Goal: Task Accomplishment & Management: Use online tool/utility

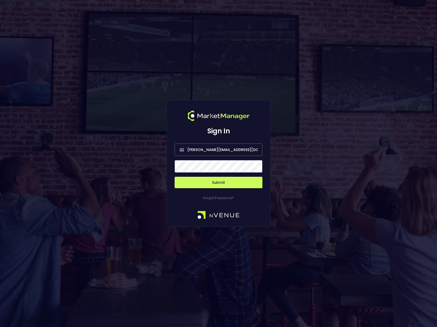
click at [257, 167] on span at bounding box center [256, 166] width 5 height 5
click at [216, 183] on button "Submit" at bounding box center [219, 182] width 88 height 11
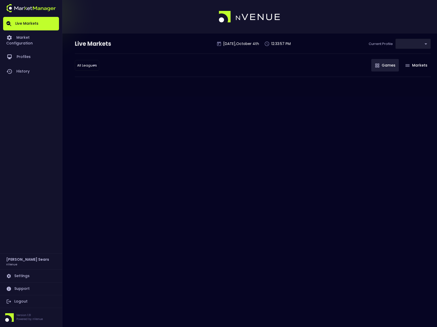
type input "d66ee90f-df8e-430e-a05c-aaf70ad95ad9"
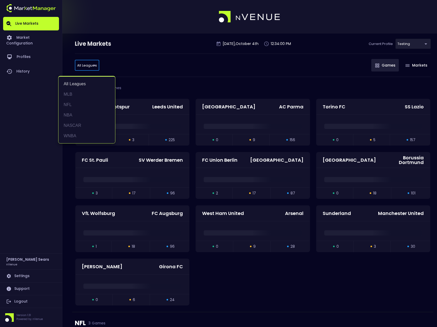
click at [73, 93] on li "MLB" at bounding box center [86, 94] width 57 height 10
type input "MLB"
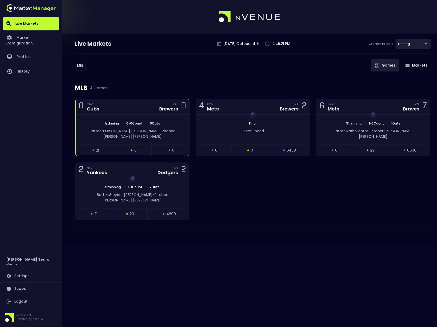
click at [164, 119] on div "1st Inning | 0 - 0 Count | 0 Outs Batter: [PERSON_NAME]: [PERSON_NAME]" at bounding box center [133, 130] width 114 height 30
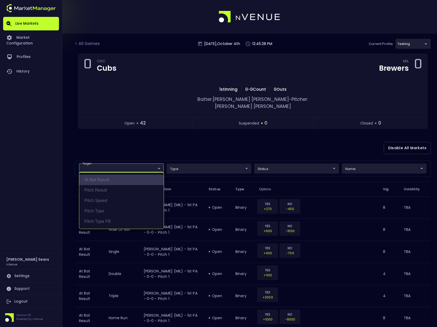
click at [115, 180] on li "At Bat Result" at bounding box center [121, 180] width 84 height 10
type input "At Bat Result"
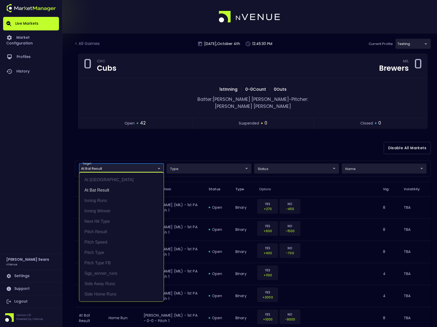
click at [190, 139] on div at bounding box center [218, 163] width 437 height 327
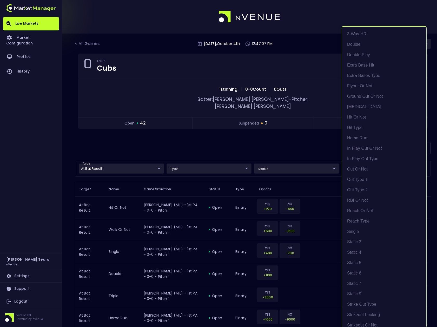
click at [310, 161] on div at bounding box center [218, 163] width 437 height 327
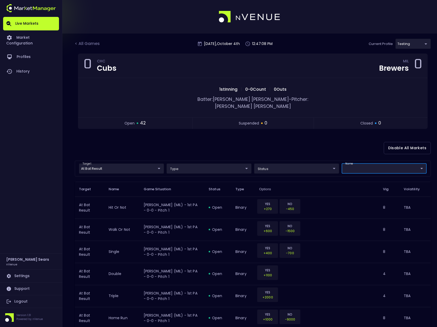
click at [321, 163] on div "3-Way HR double double play extra base hit extra bases type flyout or not groun…" at bounding box center [218, 163] width 437 height 327
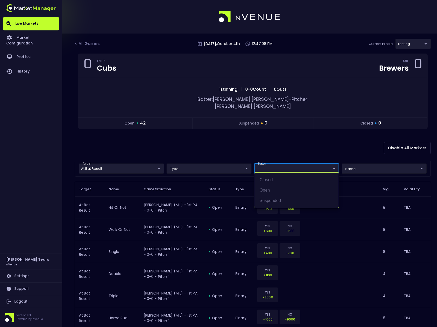
click at [271, 190] on li "open" at bounding box center [296, 190] width 84 height 10
type input "open"
click at [359, 159] on div at bounding box center [218, 163] width 437 height 327
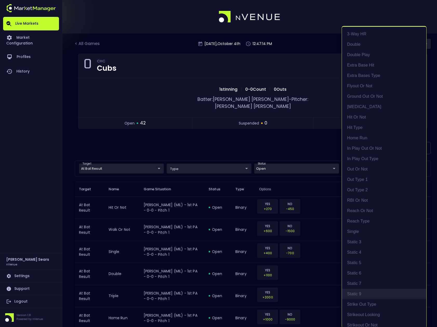
click at [355, 294] on li "Static 9" at bounding box center [384, 294] width 84 height 10
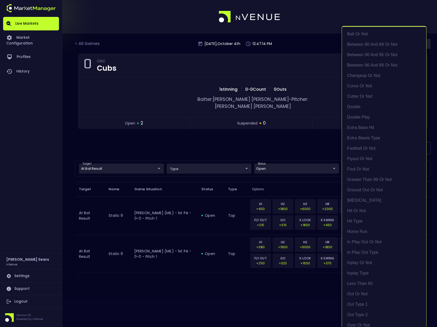
scroll to position [296, 0]
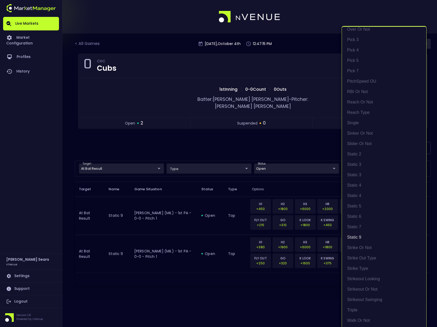
click at [290, 142] on div at bounding box center [218, 163] width 437 height 327
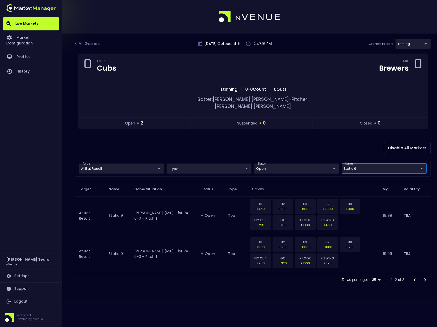
scroll to position [0, 0]
click at [154, 162] on body "Live Markets Market Configuration Profiles History [PERSON_NAME] nVenue Setting…" at bounding box center [218, 163] width 437 height 327
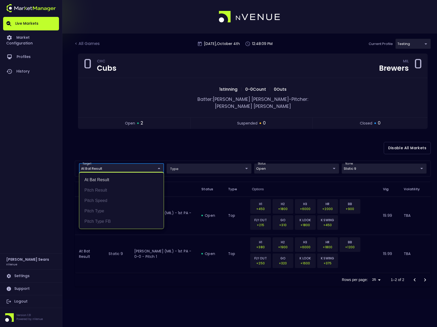
click at [188, 151] on div at bounding box center [218, 163] width 437 height 327
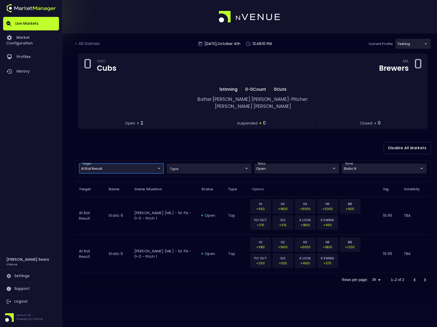
click at [355, 161] on body "Live Markets Market Configuration Profiles History [PERSON_NAME] nVenue Setting…" at bounding box center [218, 163] width 437 height 327
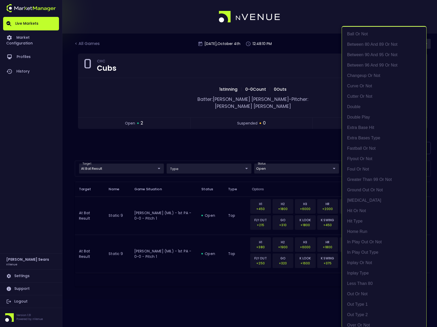
scroll to position [296, 0]
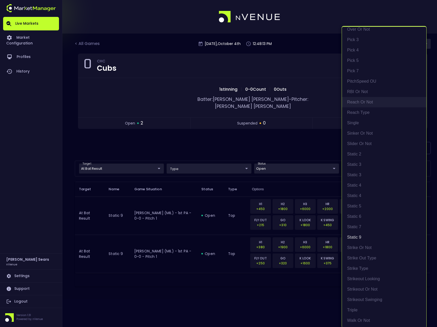
click at [357, 101] on li "reach or not" at bounding box center [384, 102] width 84 height 10
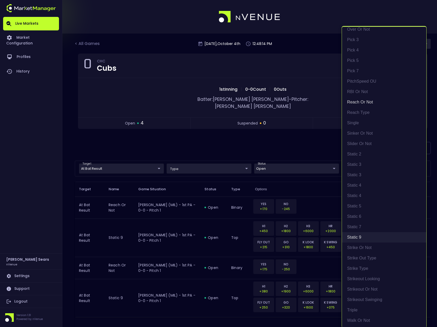
click at [355, 236] on li "Static 9" at bounding box center [384, 237] width 84 height 10
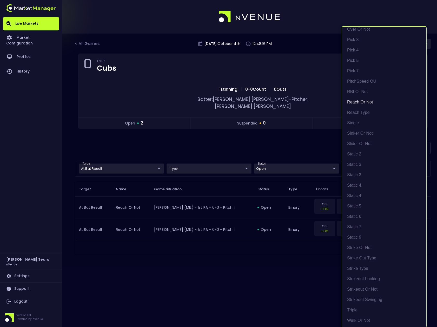
click at [269, 139] on div at bounding box center [218, 163] width 437 height 327
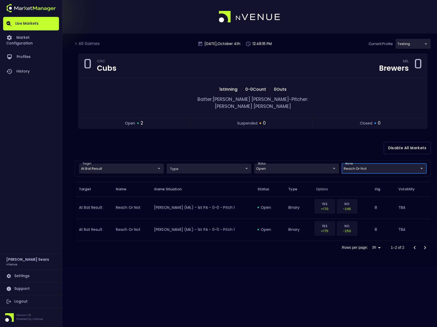
scroll to position [0, 0]
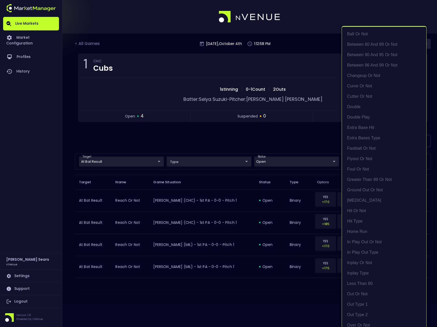
click at [368, 162] on body "Live Markets Market Configuration Profiles History [PERSON_NAME] nVenue Setting…" at bounding box center [218, 163] width 437 height 327
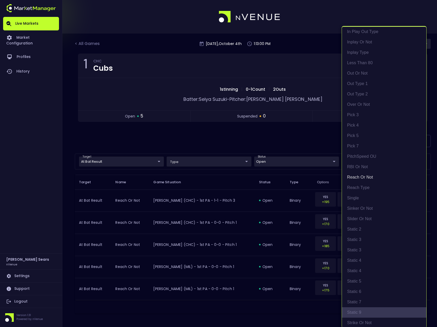
drag, startPoint x: 363, startPoint y: 312, endPoint x: 374, endPoint y: 281, distance: 33.8
click at [363, 312] on li "Static 9" at bounding box center [384, 312] width 84 height 10
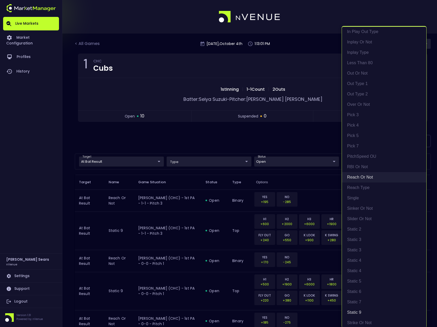
click at [366, 176] on li "reach or not" at bounding box center [384, 177] width 84 height 10
type input "Static 9"
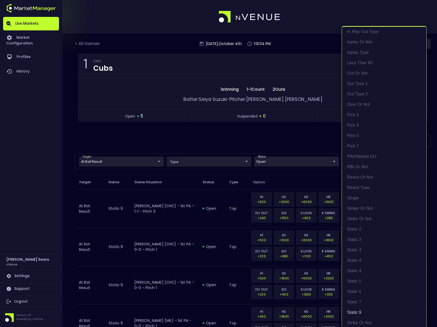
click at [262, 143] on div at bounding box center [218, 163] width 437 height 327
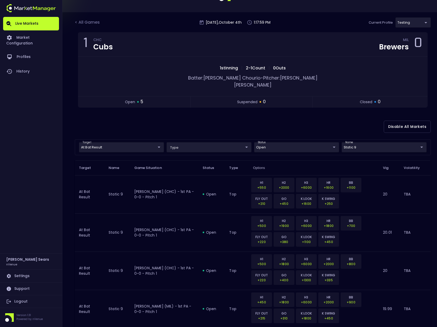
scroll to position [0, 0]
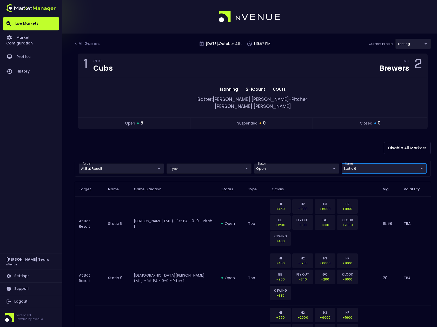
click at [328, 163] on body "Live Markets Market Configuration Profiles History [PERSON_NAME] nVenue Setting…" at bounding box center [218, 247] width 437 height 494
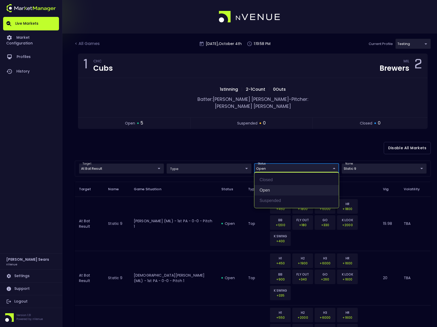
click at [263, 189] on li "open" at bounding box center [296, 190] width 84 height 10
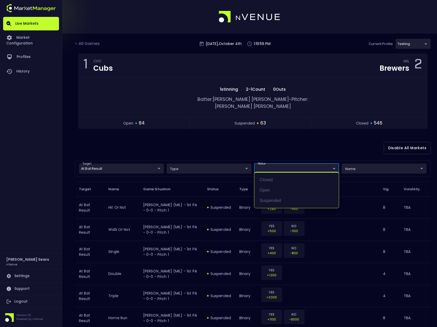
click at [214, 137] on div at bounding box center [218, 163] width 437 height 327
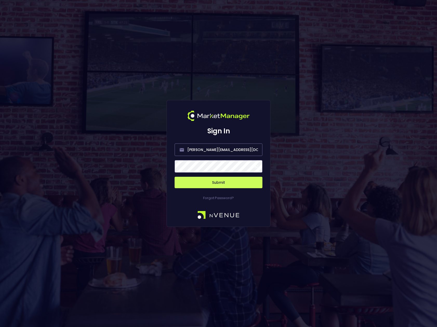
click at [230, 182] on button "Submit" at bounding box center [219, 182] width 88 height 11
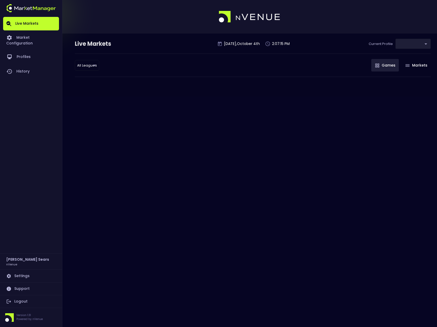
type input "d66ee90f-df8e-430e-a05c-aaf70ad95ad9"
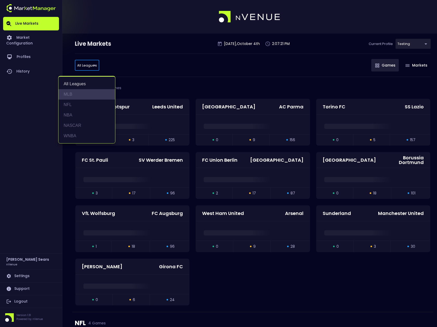
click at [72, 94] on li "MLB" at bounding box center [86, 94] width 57 height 10
type input "MLB"
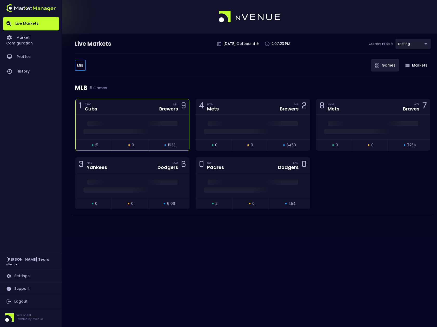
click at [131, 122] on span at bounding box center [132, 123] width 90 height 5
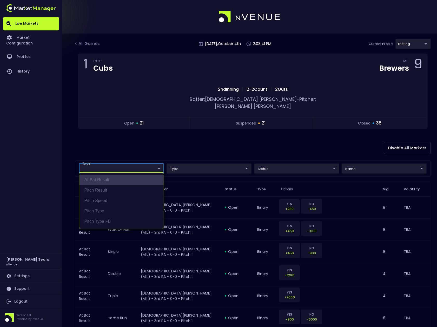
click at [106, 180] on li "At Bat Result" at bounding box center [121, 180] width 84 height 10
type input "At Bat Result"
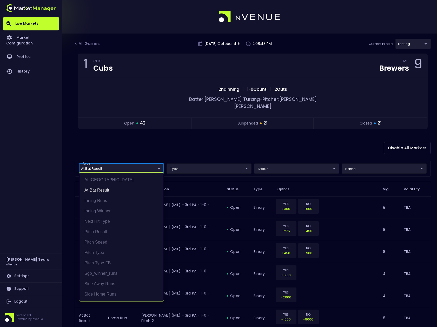
click at [298, 161] on div at bounding box center [218, 163] width 437 height 327
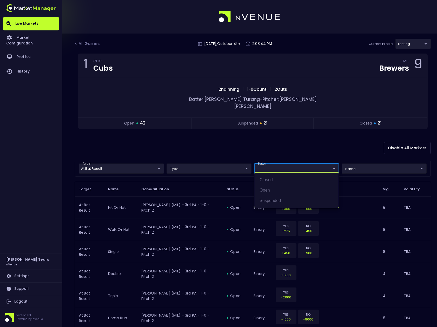
click at [263, 192] on li "open" at bounding box center [296, 190] width 84 height 10
type input "open"
click at [215, 140] on div at bounding box center [218, 163] width 437 height 327
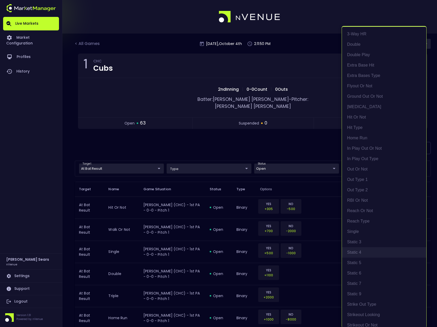
click at [362, 251] on li "Static 4" at bounding box center [384, 252] width 84 height 10
type input "Static 4"
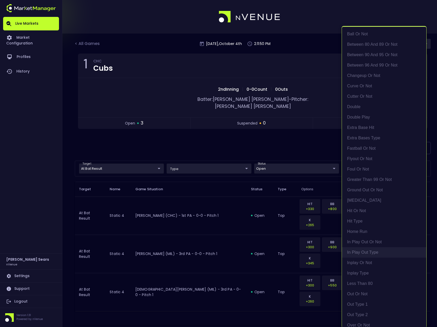
scroll to position [296, 0]
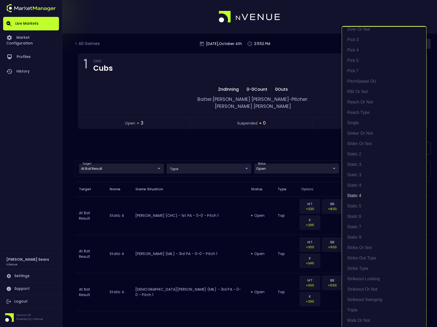
click at [277, 145] on div at bounding box center [218, 163] width 437 height 327
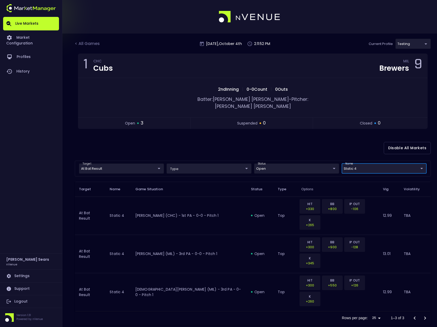
scroll to position [0, 0]
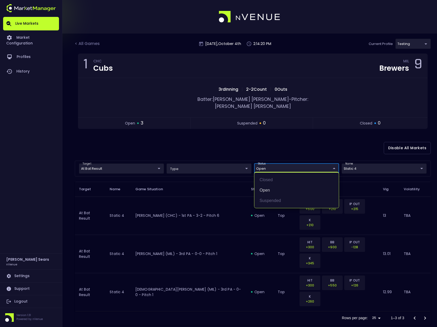
click at [331, 162] on body "Live Markets Market Configuration Profiles History [PERSON_NAME] nVenue Setting…" at bounding box center [218, 168] width 437 height 337
click at [263, 200] on li "suspended" at bounding box center [296, 200] width 84 height 10
type input "open,suspended"
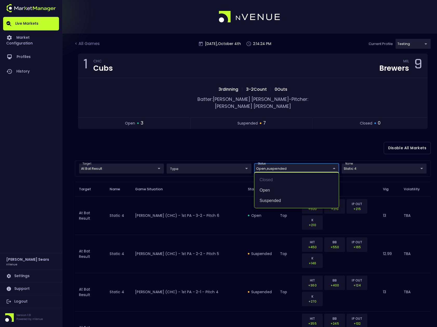
click at [265, 143] on div at bounding box center [218, 163] width 437 height 327
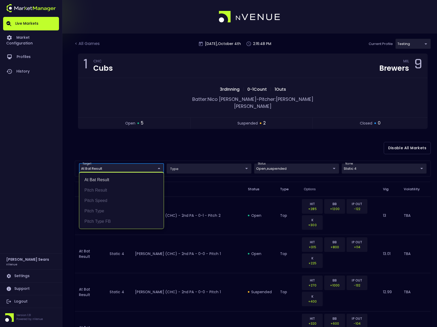
click at [145, 163] on body "Live Markets Market Configuration Profiles History [PERSON_NAME] nVenue Setting…" at bounding box center [218, 245] width 437 height 490
drag, startPoint x: 109, startPoint y: 189, endPoint x: 113, endPoint y: 181, distance: 8.8
click at [109, 189] on li "Pitch Result" at bounding box center [121, 190] width 84 height 10
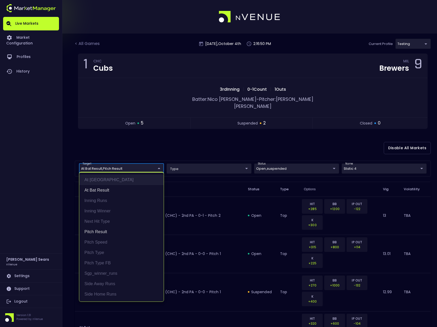
click at [111, 179] on li "At [GEOGRAPHIC_DATA]" at bounding box center [121, 180] width 84 height 10
click at [109, 179] on li "At [GEOGRAPHIC_DATA]" at bounding box center [121, 180] width 84 height 10
click at [106, 188] on li "At Bat Result" at bounding box center [121, 190] width 84 height 10
type input "Pitch Result"
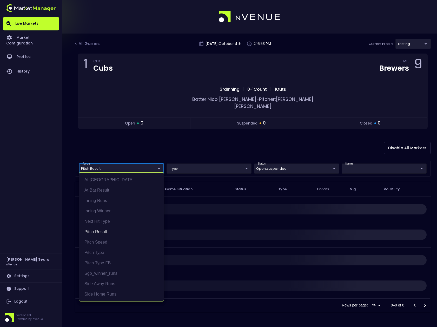
click at [126, 136] on div at bounding box center [218, 163] width 437 height 327
click at [157, 162] on body "Live Markets Market Configuration Profiles History [PERSON_NAME] nVenue Setting…" at bounding box center [218, 163] width 437 height 327
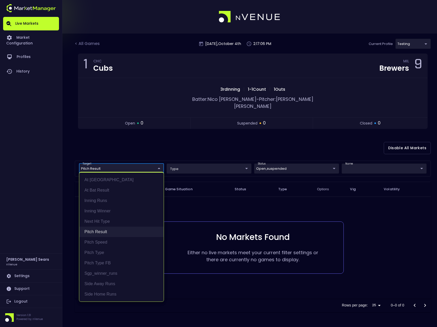
click at [106, 231] on li "Pitch Result" at bounding box center [121, 231] width 84 height 10
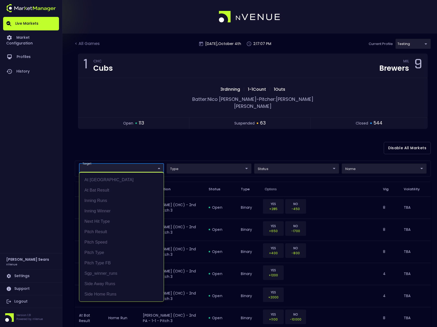
click at [116, 132] on div at bounding box center [218, 163] width 437 height 327
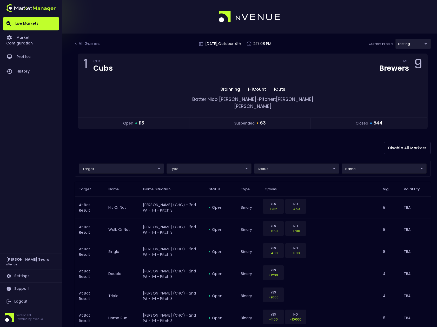
click at [135, 139] on div "Disable All Markets" at bounding box center [253, 147] width 356 height 25
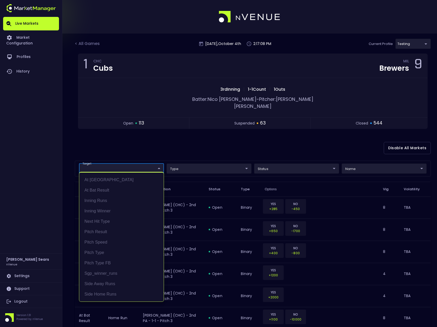
click at [107, 139] on div at bounding box center [218, 163] width 437 height 327
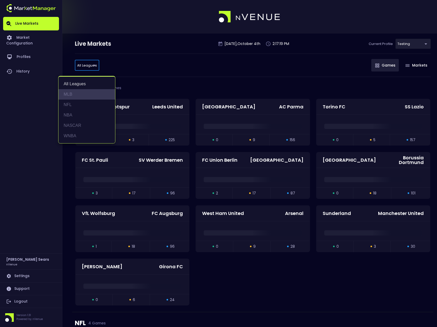
click at [70, 92] on li "MLB" at bounding box center [86, 94] width 57 height 10
type input "MLB"
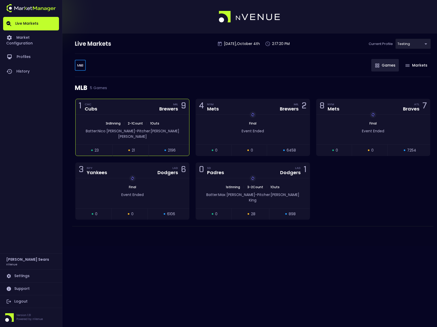
click at [158, 135] on div "3rd Inning | 2 - 1 Count | 1 Outs Batter: Nico Hoerner - Pitcher: Freddy Peralta" at bounding box center [133, 130] width 114 height 30
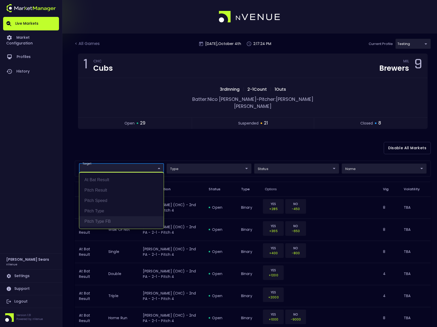
click at [111, 221] on li "Pitch Type FB" at bounding box center [121, 221] width 84 height 10
type input "Pitch Type FB"
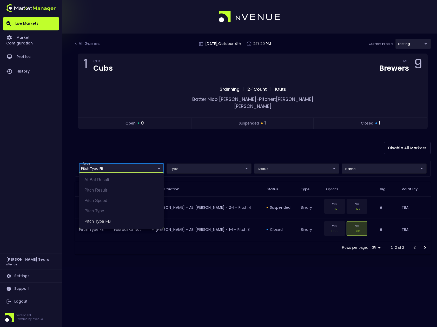
click at [110, 132] on div at bounding box center [218, 163] width 437 height 327
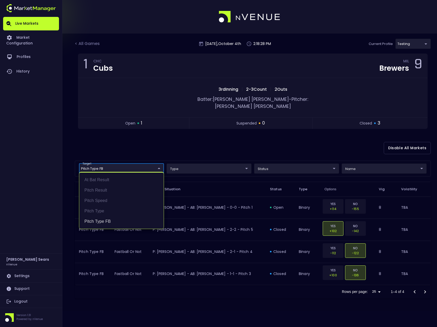
click at [158, 162] on body "Live Markets Market Configuration Profiles History Bruce Sears nVenue Settings …" at bounding box center [218, 163] width 437 height 327
click at [104, 221] on li "Pitch Type FB" at bounding box center [121, 221] width 84 height 10
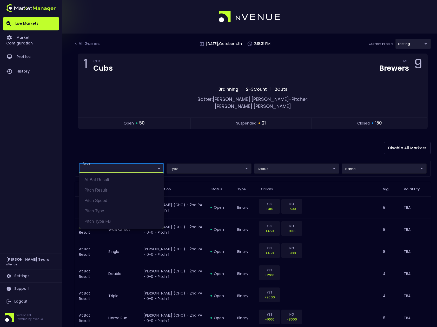
click at [114, 139] on div at bounding box center [218, 163] width 437 height 327
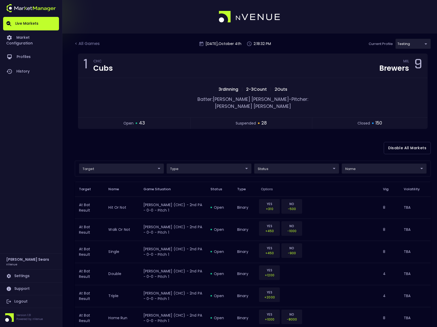
click at [129, 139] on div "Disable All Markets" at bounding box center [253, 147] width 356 height 25
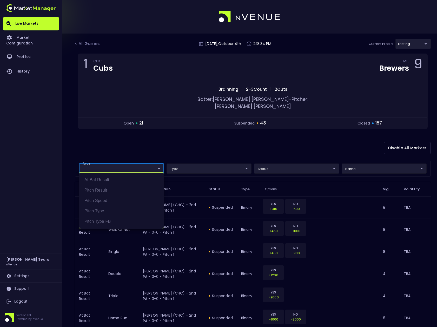
click at [135, 143] on div at bounding box center [218, 163] width 437 height 327
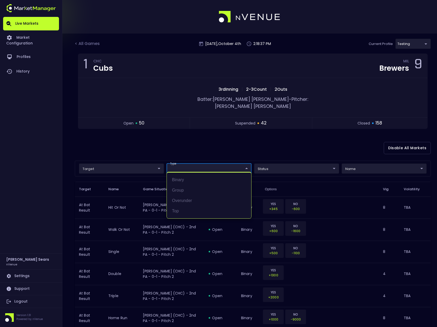
click at [274, 164] on div at bounding box center [218, 163] width 437 height 327
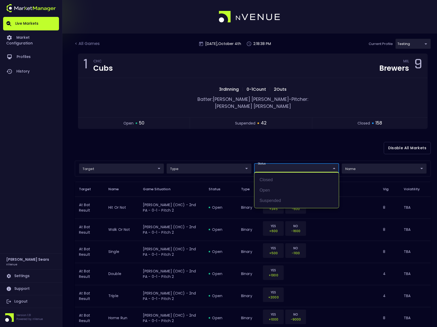
click at [266, 189] on li "open" at bounding box center [296, 190] width 84 height 10
type input "open"
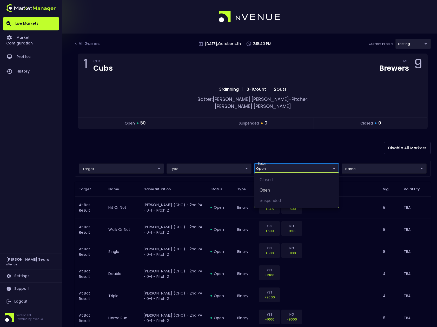
click at [238, 141] on div at bounding box center [218, 163] width 437 height 327
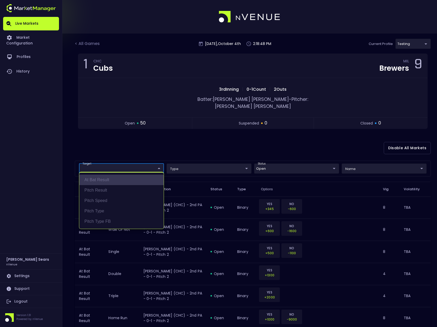
click at [106, 177] on li "At Bat Result" at bounding box center [121, 180] width 84 height 10
type input "At Bat Result"
click at [373, 163] on div at bounding box center [218, 163] width 437 height 327
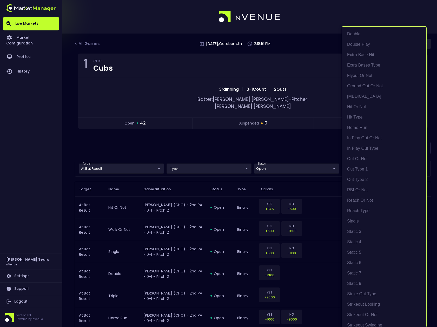
click at [376, 199] on li "reach or not" at bounding box center [384, 200] width 84 height 10
type input "reach or not"
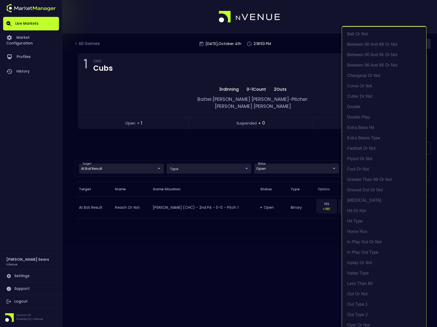
scroll to position [221, 0]
click at [313, 137] on div at bounding box center [218, 163] width 437 height 327
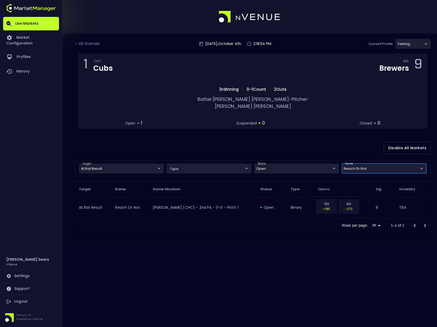
scroll to position [0, 0]
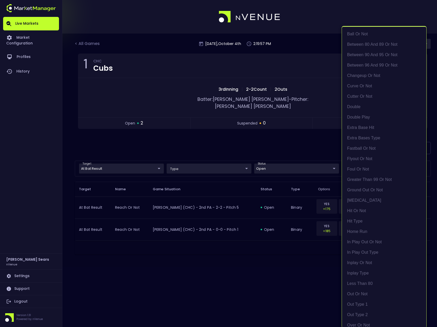
click at [358, 163] on body "Live Markets Market Configuration Profiles History Bruce Sears nVenue Settings …" at bounding box center [218, 163] width 437 height 327
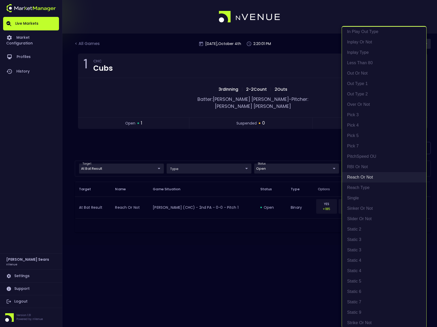
click at [365, 178] on li "reach or not" at bounding box center [384, 177] width 84 height 10
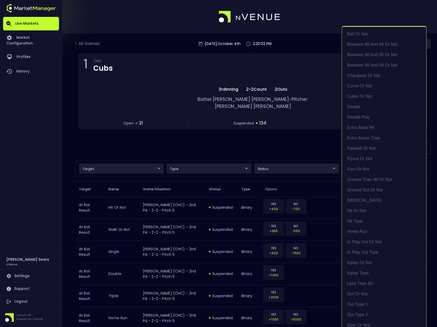
click at [156, 163] on div at bounding box center [218, 163] width 437 height 327
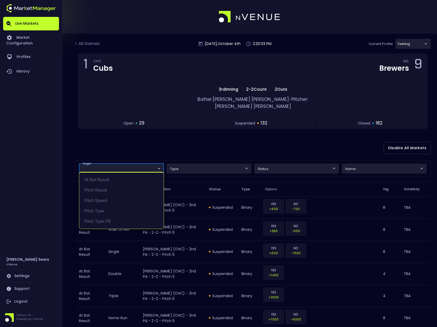
click at [107, 179] on li "At Bat Result" at bounding box center [121, 180] width 84 height 10
type input "At Bat Result"
click at [123, 141] on div at bounding box center [218, 163] width 437 height 327
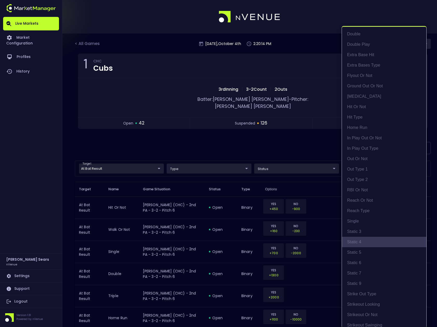
click at [363, 243] on li "Static 4" at bounding box center [384, 242] width 84 height 10
type input "Static 4"
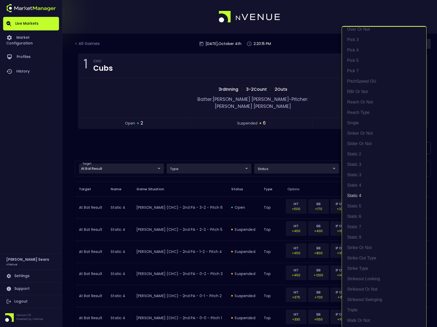
click at [271, 136] on div at bounding box center [218, 163] width 437 height 327
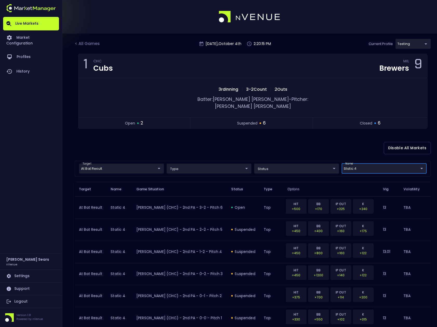
scroll to position [0, 0]
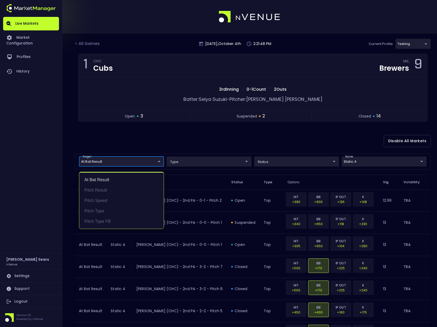
click at [148, 162] on body "Live Markets Market Configuration Profiles History Bruce Sears nVenue Settings …" at bounding box center [218, 317] width 437 height 635
drag, startPoint x: 97, startPoint y: 191, endPoint x: 99, endPoint y: 187, distance: 4.3
click at [97, 191] on li "Pitch Result" at bounding box center [121, 190] width 84 height 10
click at [101, 179] on li "At Bat Result" at bounding box center [121, 180] width 84 height 10
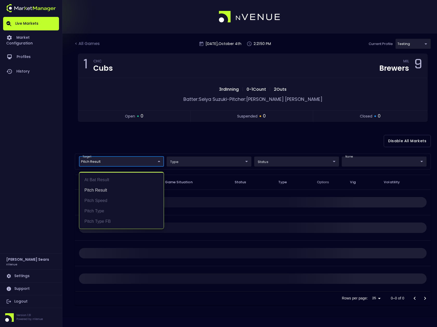
drag, startPoint x: 129, startPoint y: 142, endPoint x: 199, endPoint y: 142, distance: 70.1
click at [129, 142] on div at bounding box center [218, 163] width 437 height 327
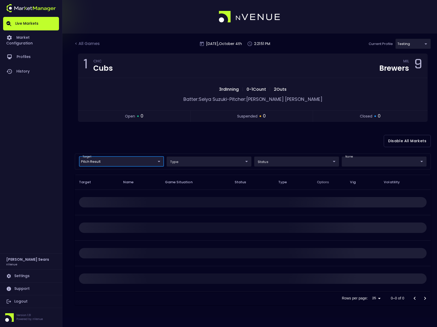
click at [362, 162] on body "Live Markets Market Configuration Profiles History Bruce Sears nVenue Settings …" at bounding box center [218, 163] width 437 height 327
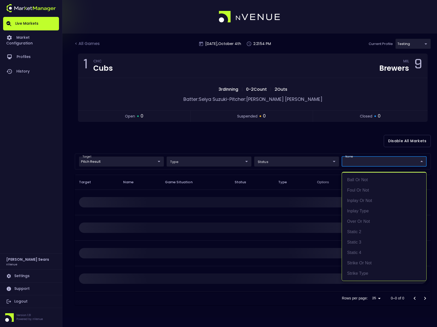
click at [156, 163] on div at bounding box center [218, 163] width 437 height 327
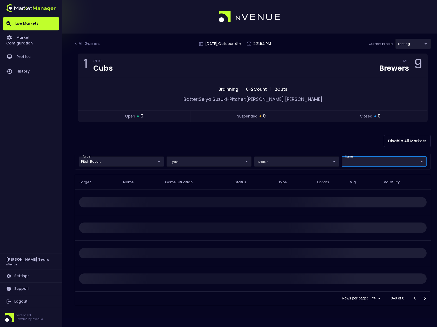
click at [156, 162] on body "Live Markets Market Configuration Profiles History Bruce Sears nVenue Settings …" at bounding box center [218, 163] width 437 height 327
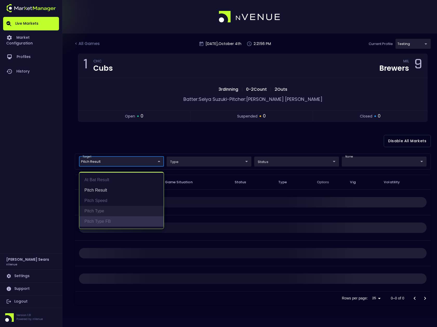
drag, startPoint x: 102, startPoint y: 222, endPoint x: 104, endPoint y: 206, distance: 15.4
click at [103, 221] on li "Pitch Type FB" at bounding box center [121, 221] width 84 height 10
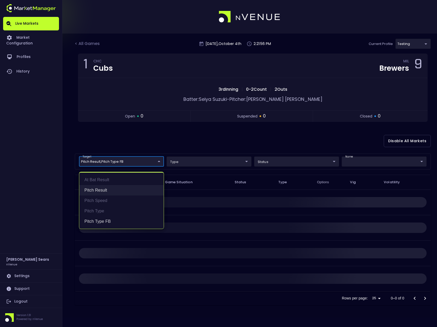
click at [101, 190] on li "Pitch Result" at bounding box center [121, 190] width 84 height 10
type input "Pitch Type FB"
click at [129, 146] on div at bounding box center [218, 163] width 437 height 327
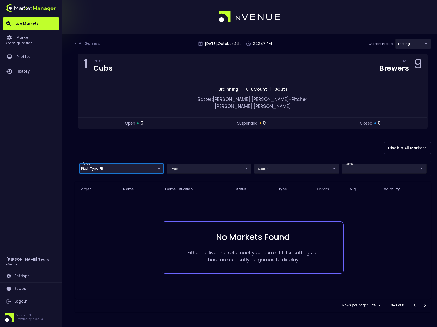
click at [160, 162] on body "Live Markets Market Configuration Profiles History Bruce Sears nVenue Settings …" at bounding box center [218, 163] width 437 height 327
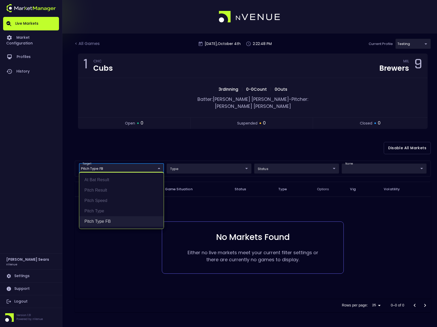
click at [109, 221] on li "Pitch Type FB" at bounding box center [121, 221] width 84 height 10
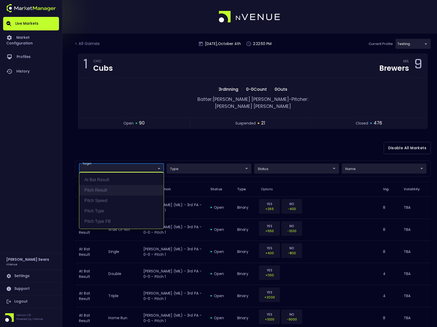
click at [105, 188] on li "Pitch Result" at bounding box center [121, 190] width 84 height 10
type input "Pitch Result"
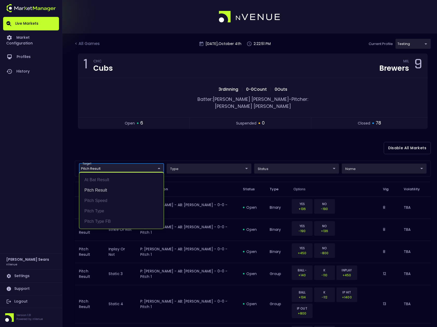
click at [357, 164] on div at bounding box center [218, 163] width 437 height 327
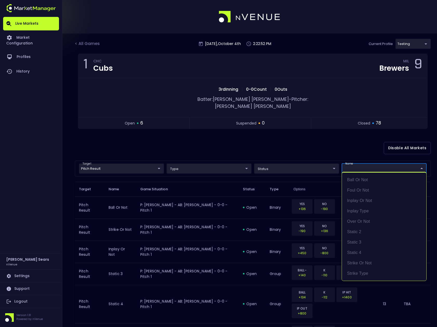
click at [361, 253] on li "static 4" at bounding box center [384, 252] width 84 height 10
type input "static 4"
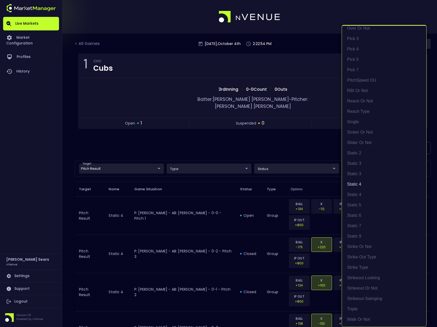
click at [300, 134] on div at bounding box center [218, 163] width 437 height 327
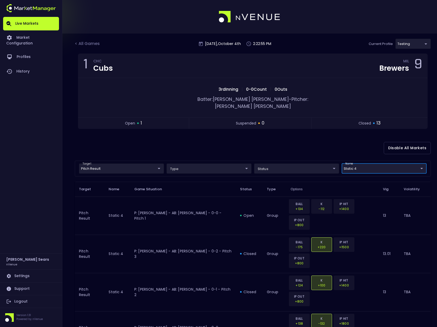
scroll to position [0, 0]
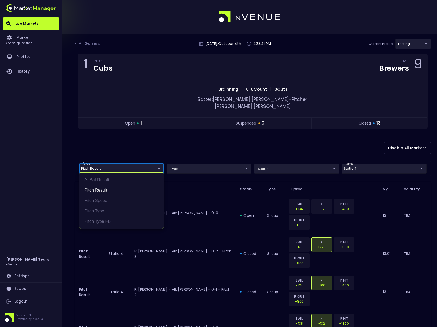
click at [107, 181] on li "At Bat Result" at bounding box center [121, 180] width 84 height 10
drag, startPoint x: 104, startPoint y: 190, endPoint x: 128, endPoint y: 179, distance: 25.6
click at [104, 190] on li "Pitch Result" at bounding box center [121, 190] width 84 height 10
type input "At Bat Result"
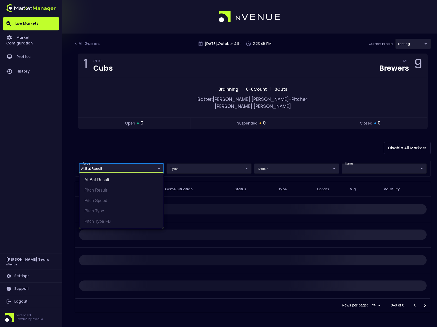
click at [156, 142] on div at bounding box center [218, 163] width 437 height 327
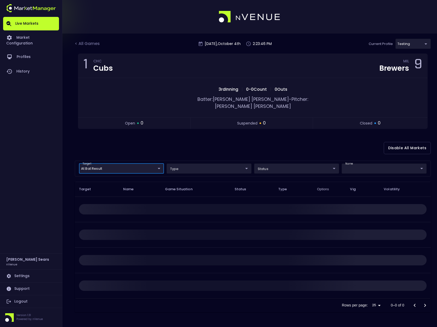
click at [380, 164] on body "Live Markets Market Configuration Profiles History Bruce Sears nVenue Settings …" at bounding box center [218, 163] width 437 height 327
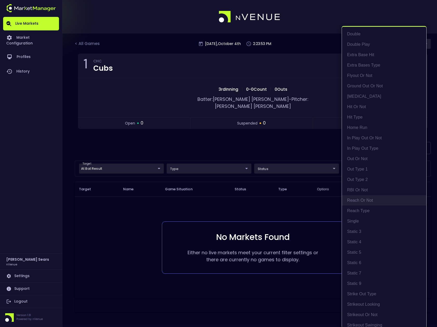
click at [352, 200] on li "reach or not" at bounding box center [384, 200] width 84 height 10
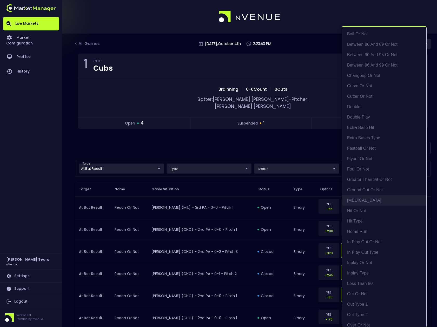
scroll to position [296, 0]
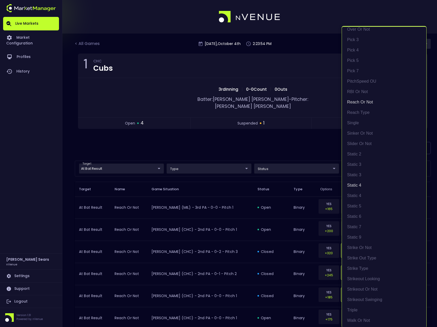
click at [294, 149] on div at bounding box center [218, 163] width 437 height 327
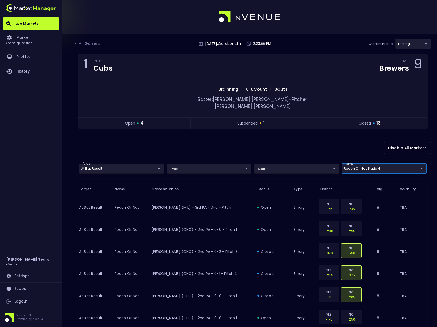
scroll to position [0, 0]
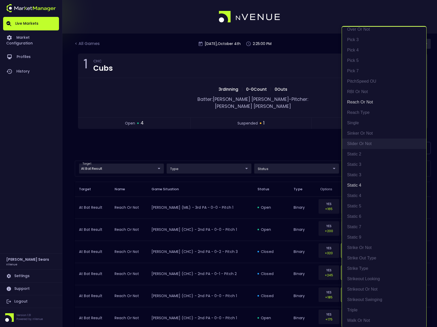
drag, startPoint x: 356, startPoint y: 185, endPoint x: 355, endPoint y: 145, distance: 40.8
click at [356, 185] on li "static 4" at bounding box center [384, 185] width 84 height 10
type input "reach or not"
click at [350, 103] on li "reach or not" at bounding box center [384, 102] width 84 height 10
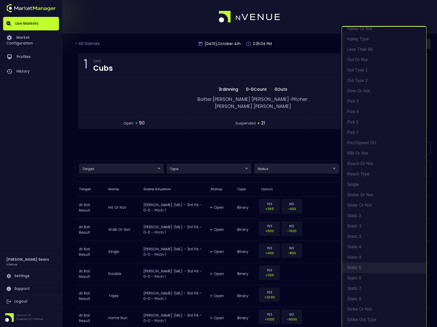
scroll to position [238, 0]
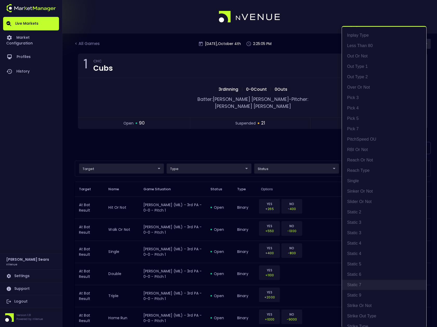
drag, startPoint x: 356, startPoint y: 295, endPoint x: 351, endPoint y: 284, distance: 12.6
click at [357, 295] on li "Static 9" at bounding box center [384, 295] width 84 height 10
type input "Static 9"
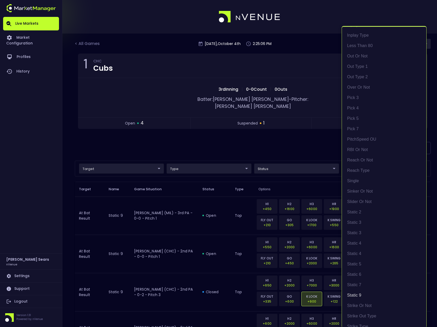
click at [289, 141] on div at bounding box center [218, 163] width 437 height 327
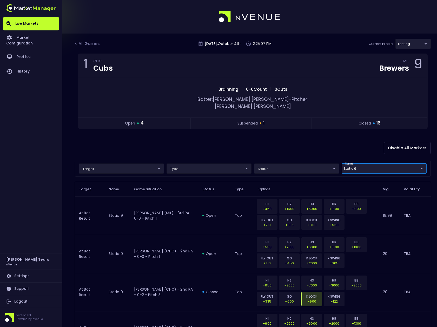
scroll to position [0, 0]
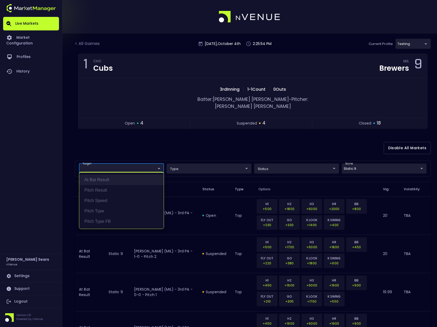
click at [94, 180] on li "At Bat Result" at bounding box center [121, 180] width 84 height 10
type input "At Bat Result"
click at [178, 134] on div at bounding box center [218, 163] width 437 height 327
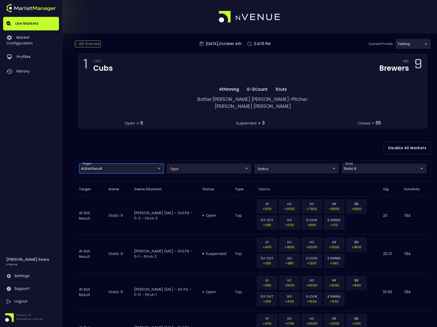
click at [90, 42] on div "< All Games" at bounding box center [88, 44] width 26 height 7
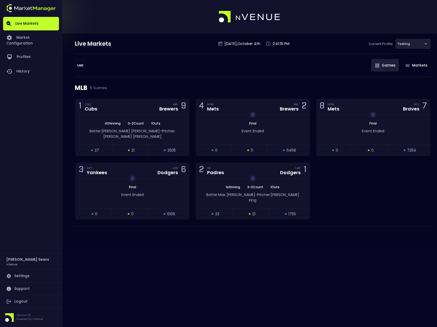
click at [80, 66] on body "Live Markets Market Configuration Profiles History Bruce Sears nVenue Settings …" at bounding box center [218, 163] width 437 height 327
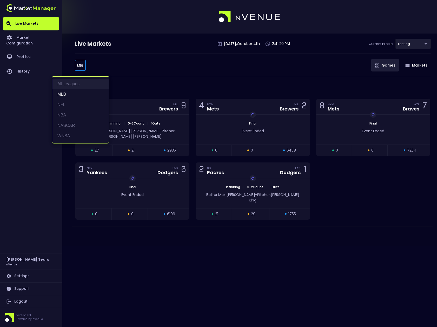
click at [80, 84] on li "All Leagues" at bounding box center [80, 84] width 57 height 10
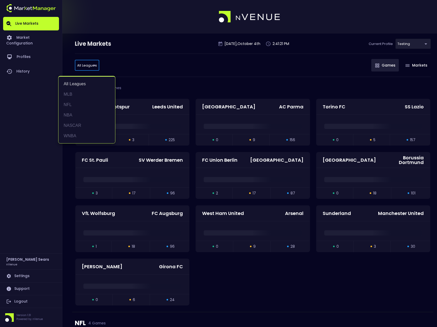
click at [76, 96] on li "MLB" at bounding box center [86, 94] width 57 height 10
type input "MLB"
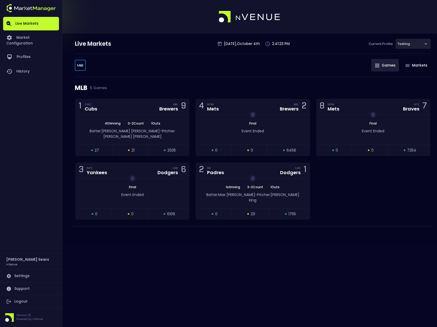
click at [171, 71] on div "MLB MLB ​ Games Markets" at bounding box center [253, 65] width 356 height 23
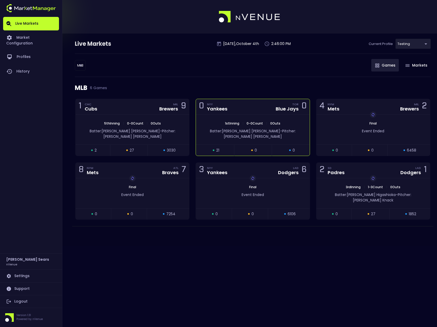
click at [239, 129] on span "Batter: Vladimir Guerrero Jr." at bounding box center [245, 130] width 70 height 5
